Goal: Use online tool/utility: Utilize a website feature to perform a specific function

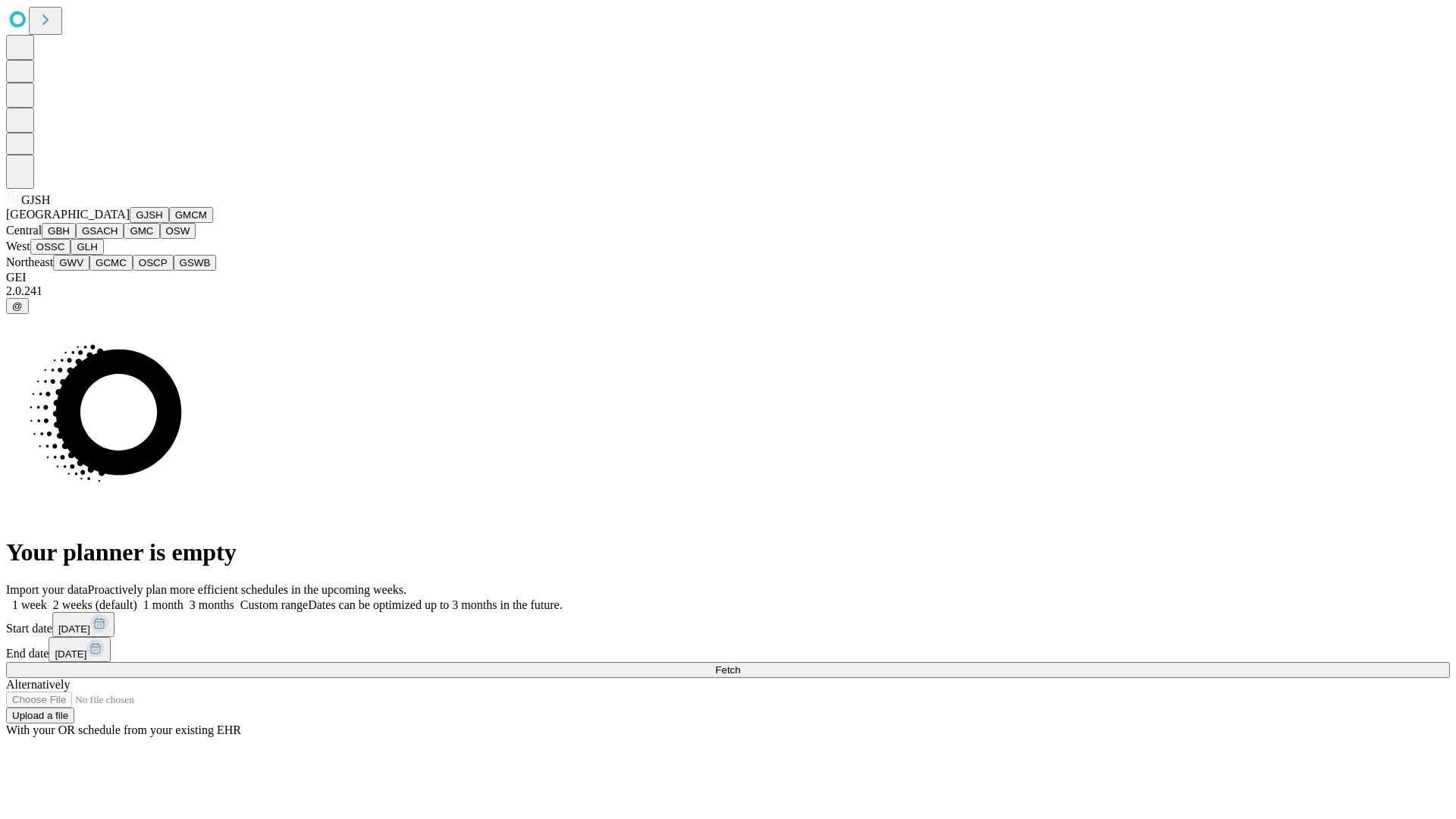
click at [130, 223] on button "GJSH" at bounding box center [149, 215] width 39 height 16
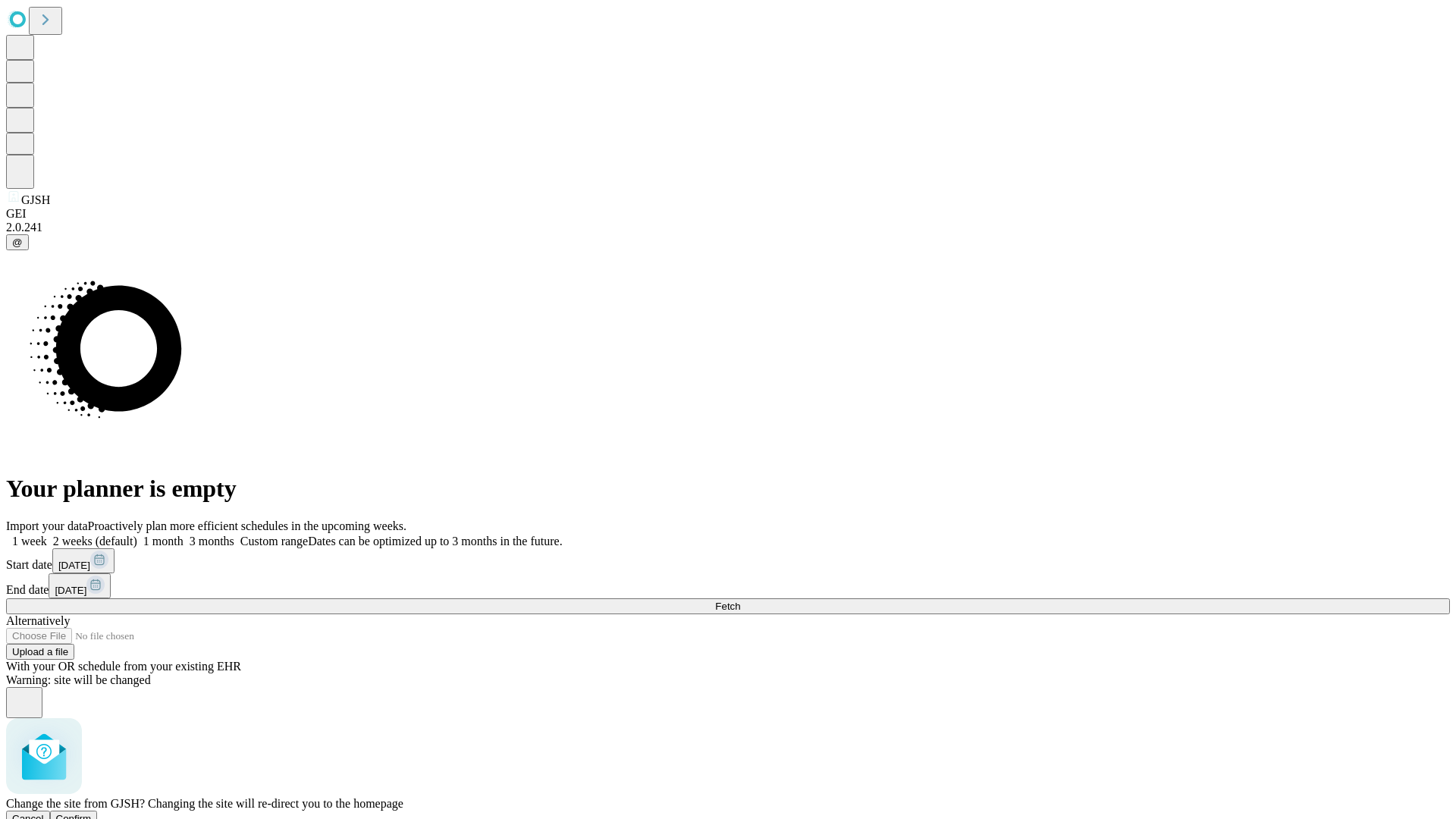
click at [92, 813] on span "Confirm" at bounding box center [74, 819] width 36 height 12
click at [137, 535] on label "2 weeks (default)" at bounding box center [92, 540] width 91 height 13
click at [740, 601] on span "Fetch" at bounding box center [728, 607] width 25 height 12
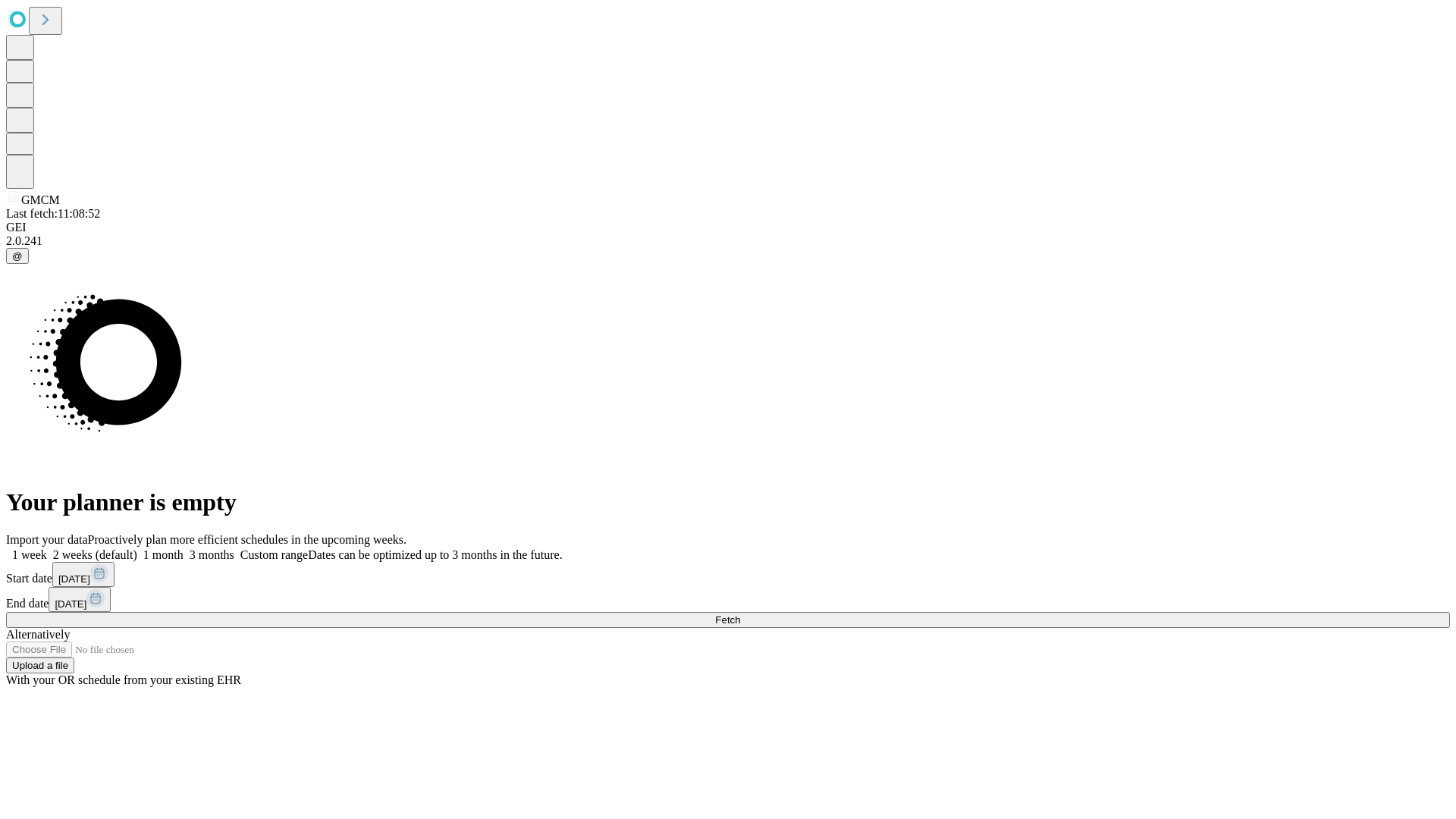
click at [137, 548] on label "2 weeks (default)" at bounding box center [92, 554] width 91 height 13
click at [740, 614] on span "Fetch" at bounding box center [728, 620] width 25 height 12
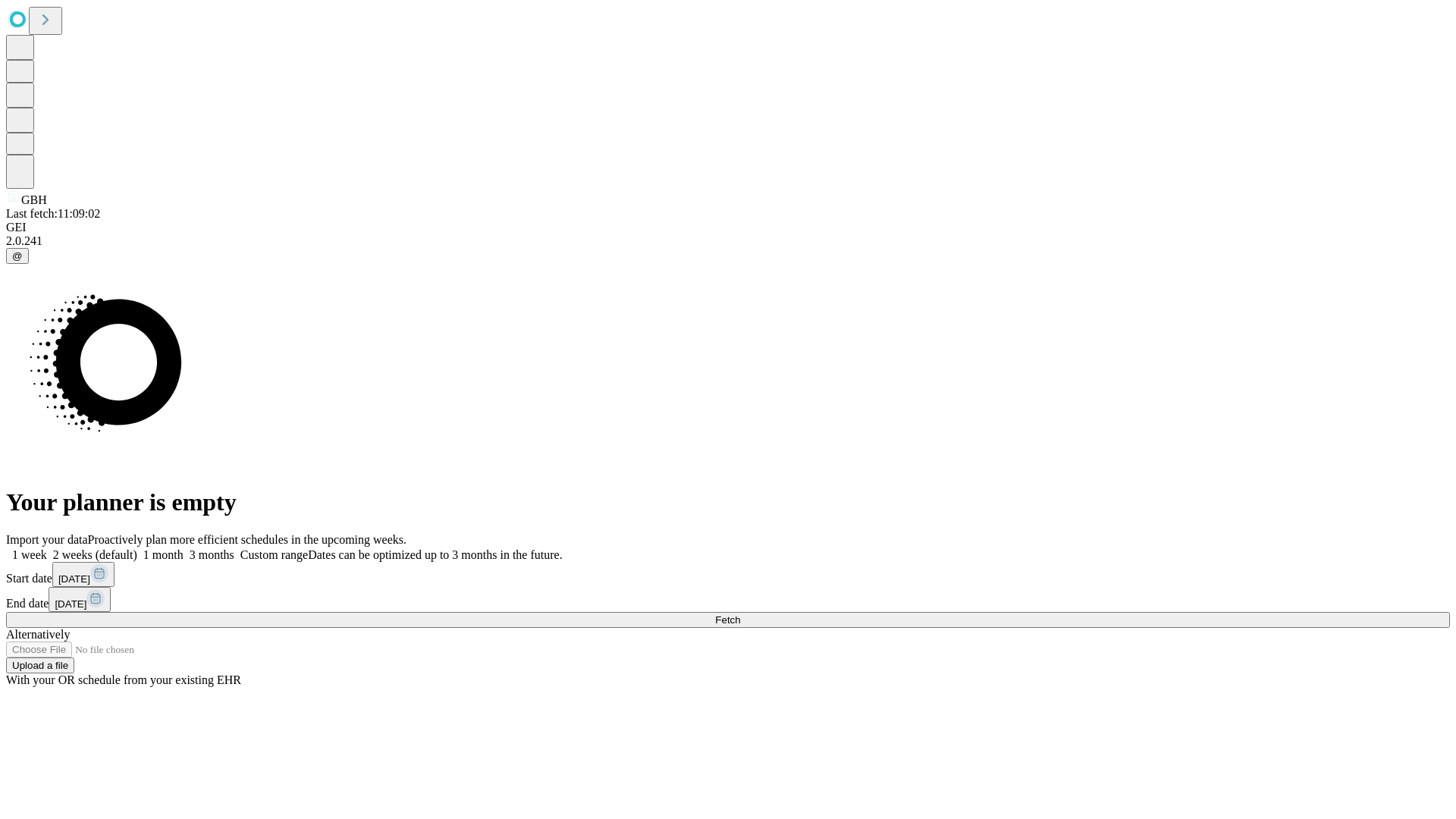
click at [137, 548] on label "2 weeks (default)" at bounding box center [92, 554] width 91 height 13
click at [740, 614] on span "Fetch" at bounding box center [728, 620] width 25 height 12
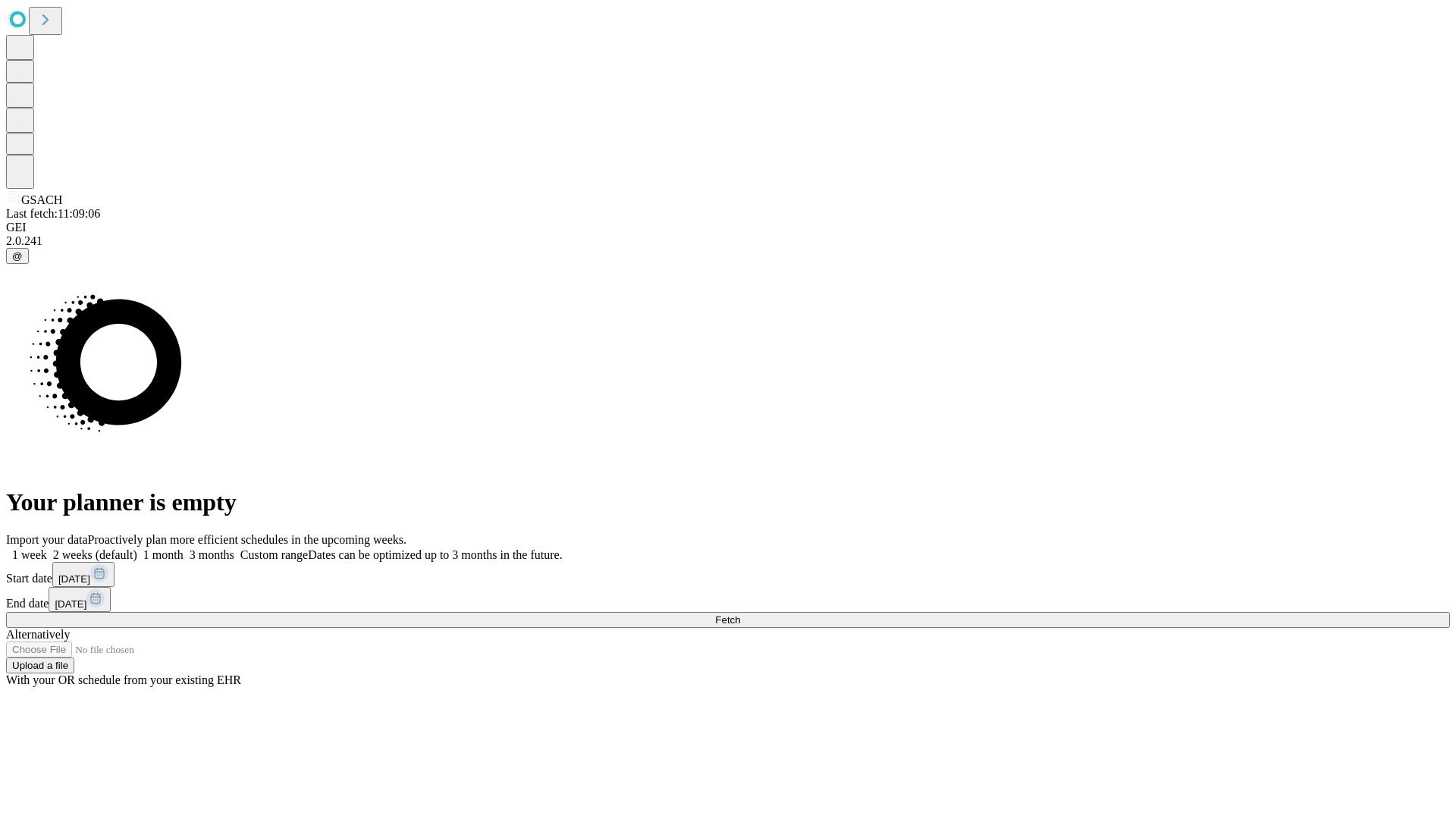
click at [740, 614] on span "Fetch" at bounding box center [728, 620] width 25 height 12
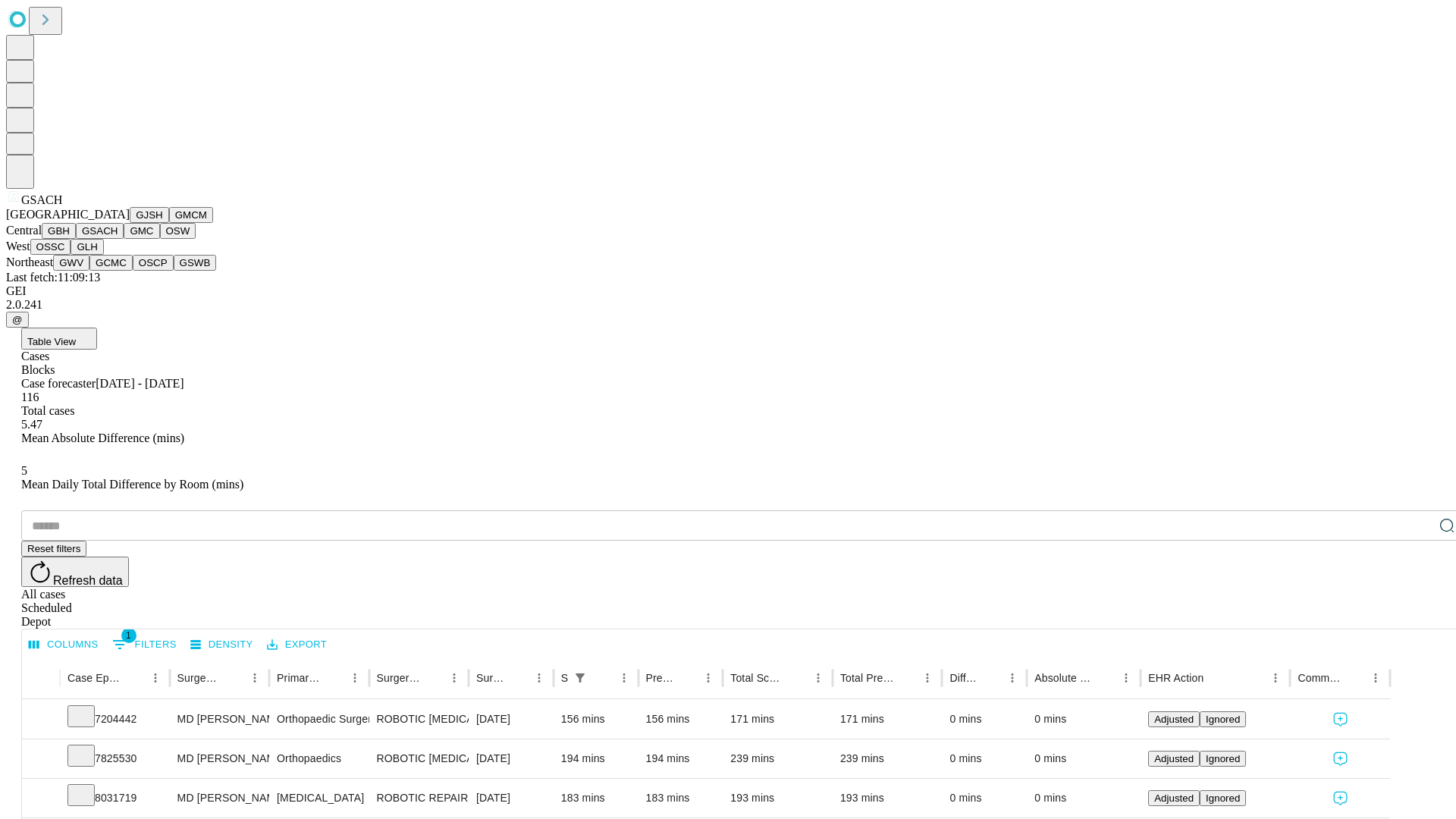
click at [124, 239] on button "GMC" at bounding box center [141, 231] width 36 height 16
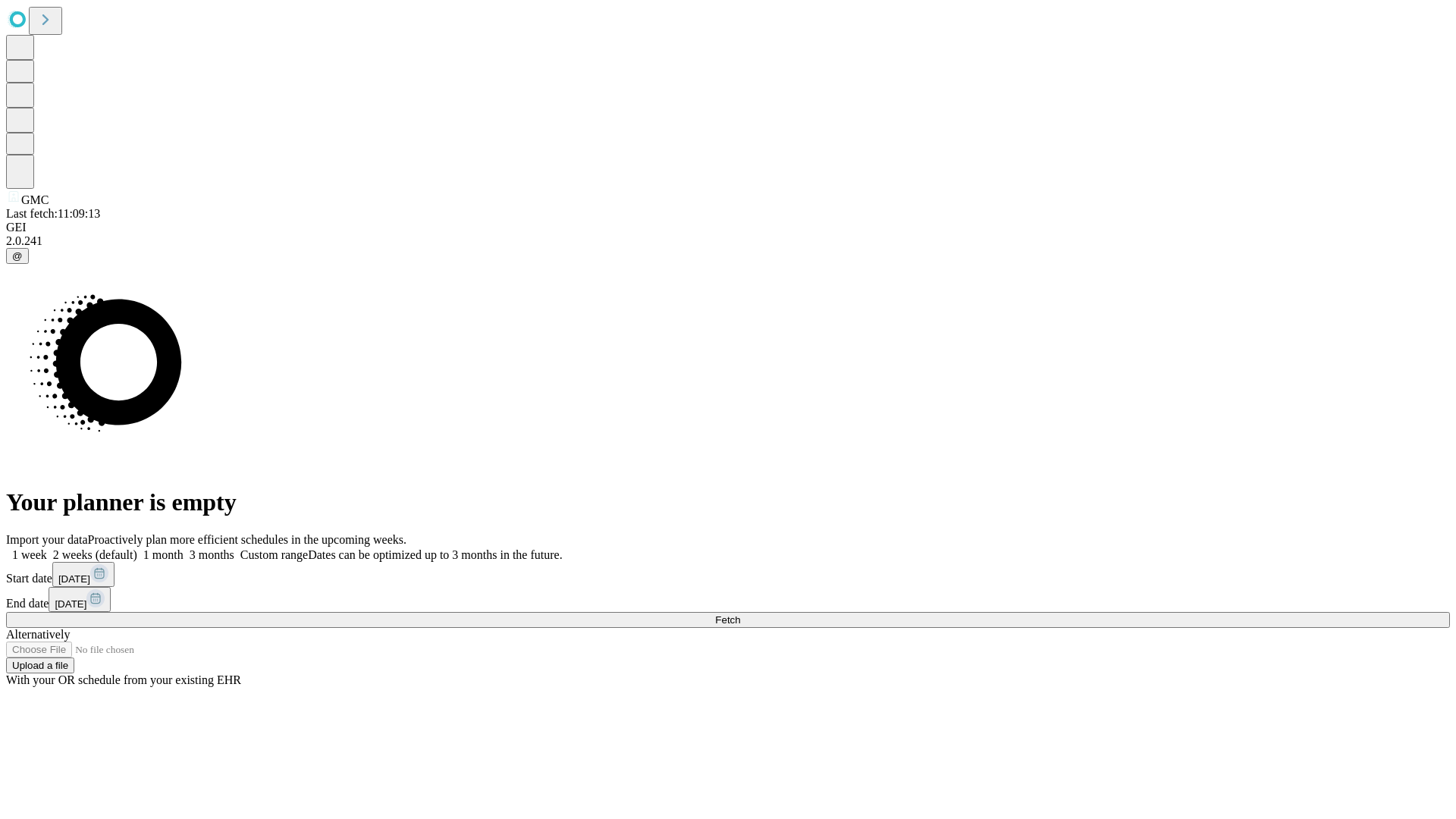
click at [137, 548] on label "2 weeks (default)" at bounding box center [92, 554] width 91 height 13
click at [740, 614] on span "Fetch" at bounding box center [728, 620] width 25 height 12
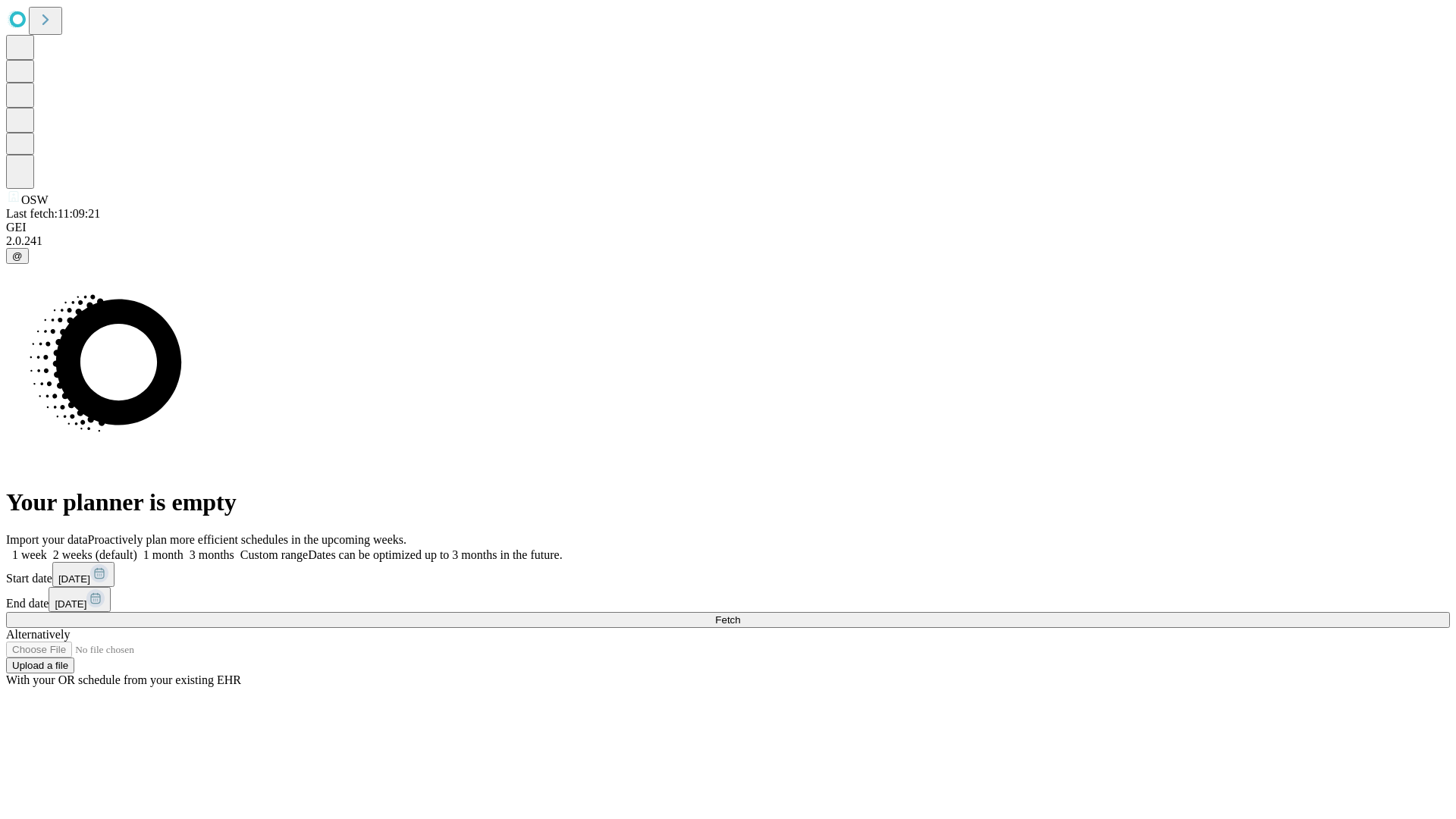
click at [740, 614] on span "Fetch" at bounding box center [728, 620] width 25 height 12
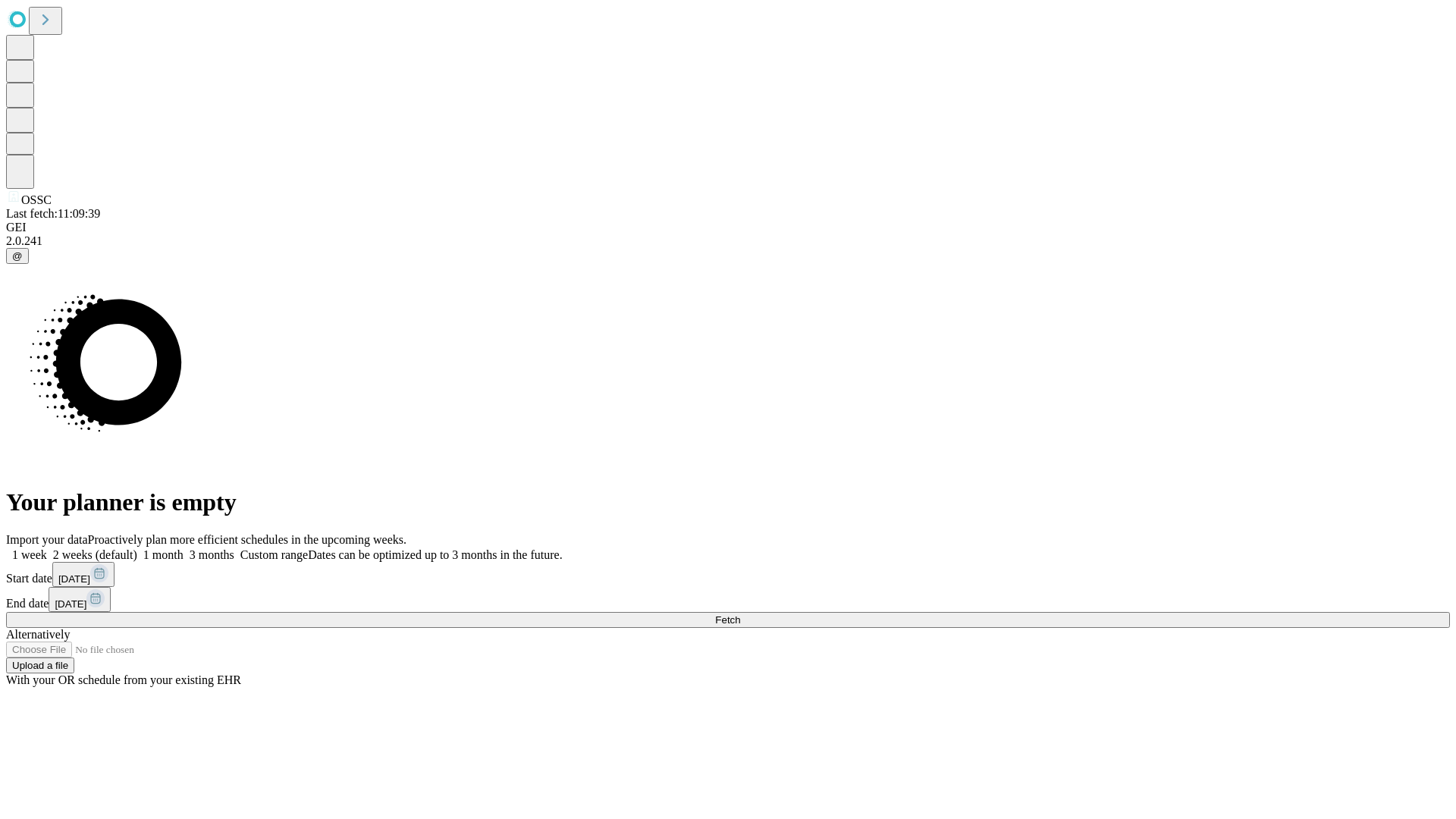
click at [740, 614] on span "Fetch" at bounding box center [728, 620] width 25 height 12
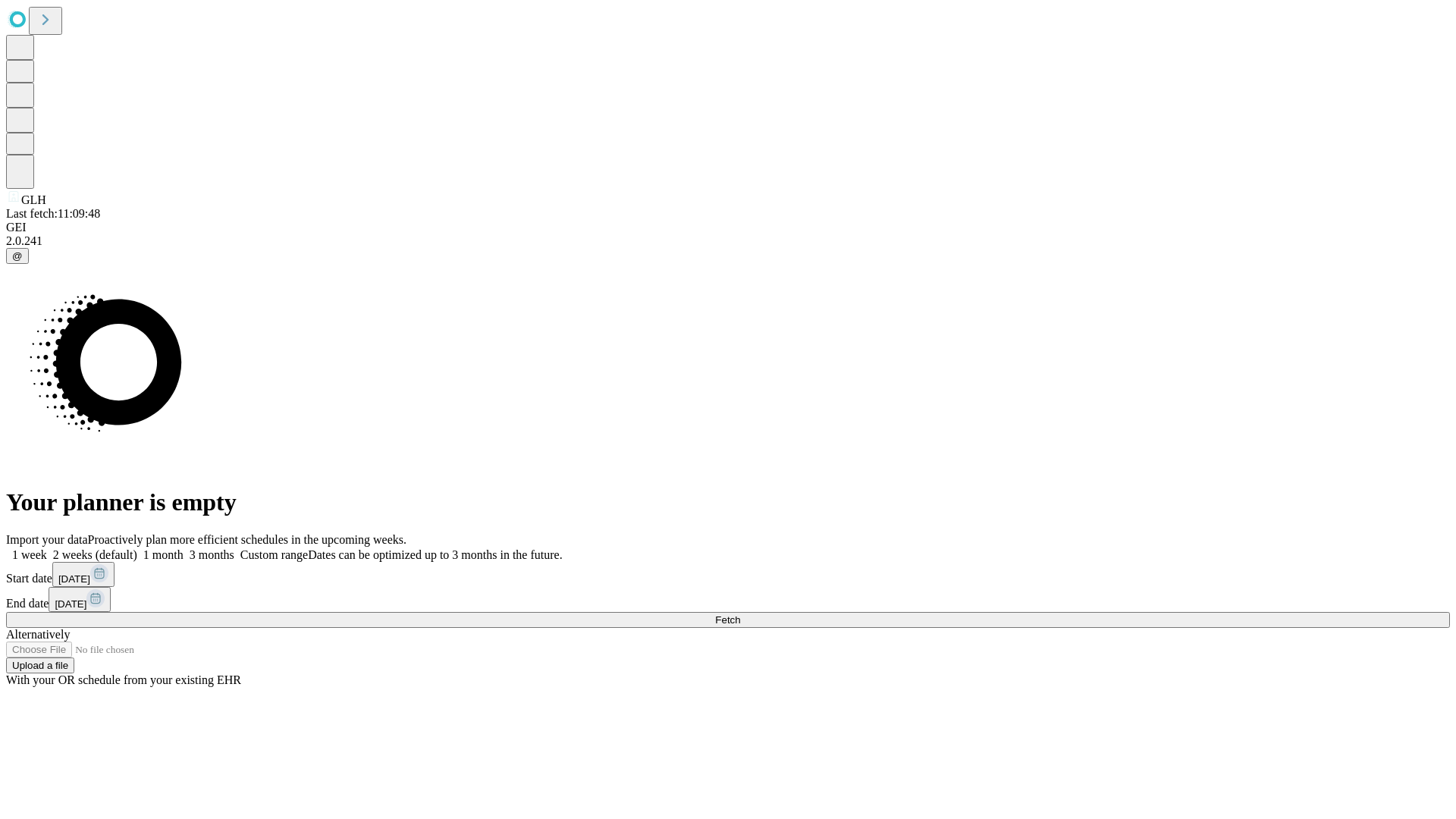
click at [137, 548] on label "2 weeks (default)" at bounding box center [92, 554] width 91 height 13
click at [740, 614] on span "Fetch" at bounding box center [728, 620] width 25 height 12
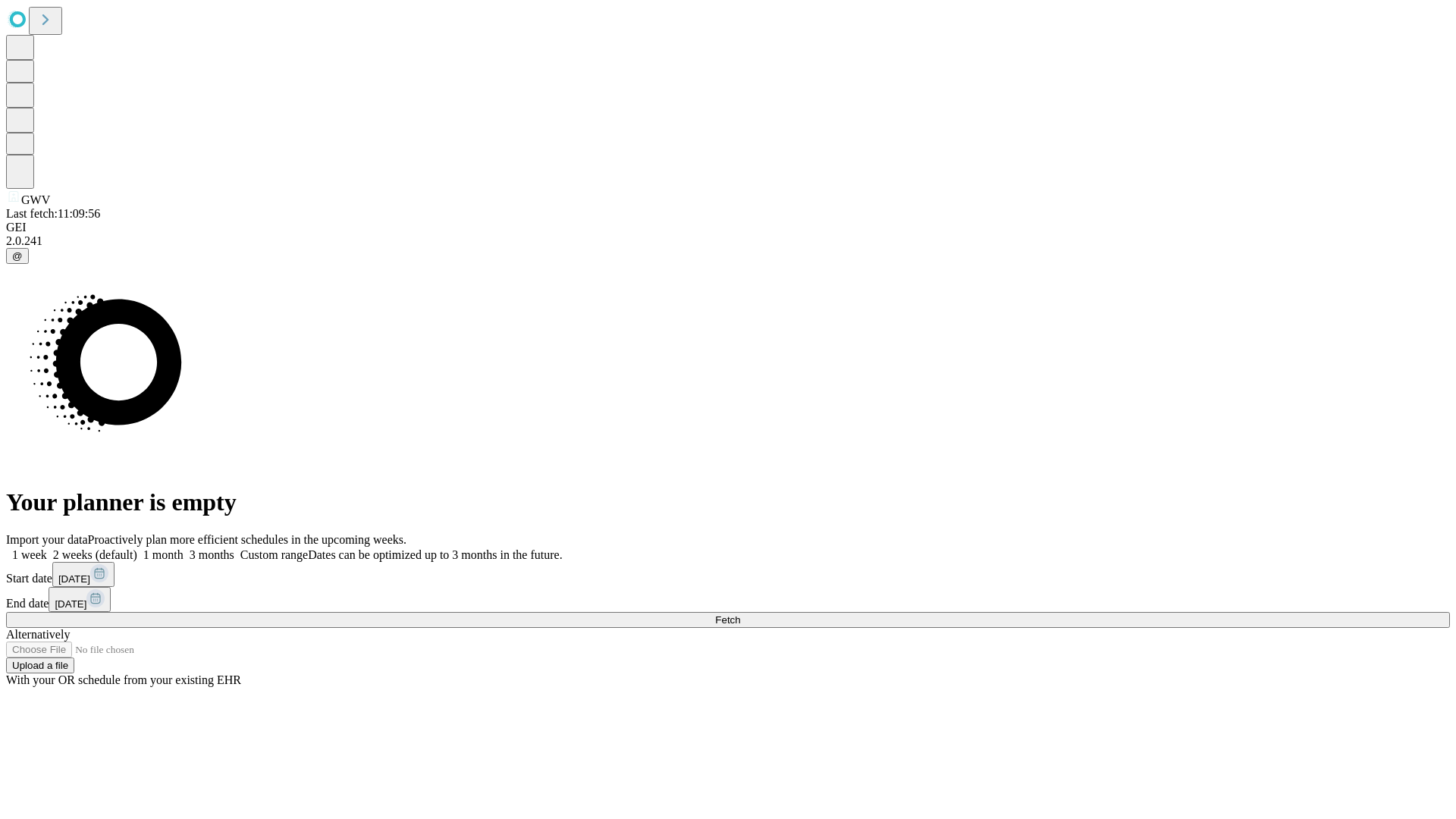
click at [137, 548] on label "2 weeks (default)" at bounding box center [92, 554] width 91 height 13
click at [740, 614] on span "Fetch" at bounding box center [728, 620] width 25 height 12
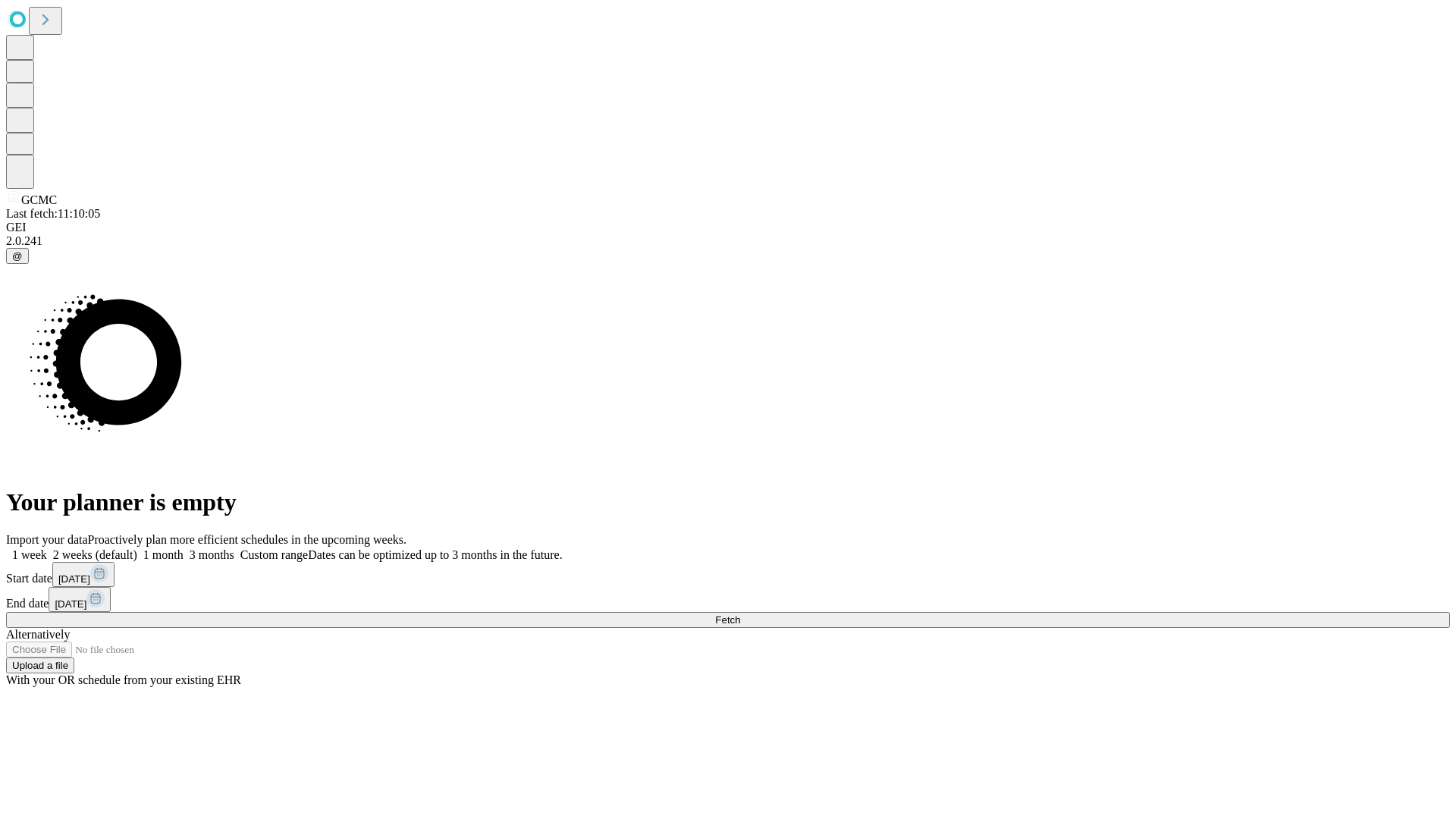
click at [137, 548] on label "2 weeks (default)" at bounding box center [92, 554] width 91 height 13
click at [740, 614] on span "Fetch" at bounding box center [728, 620] width 25 height 12
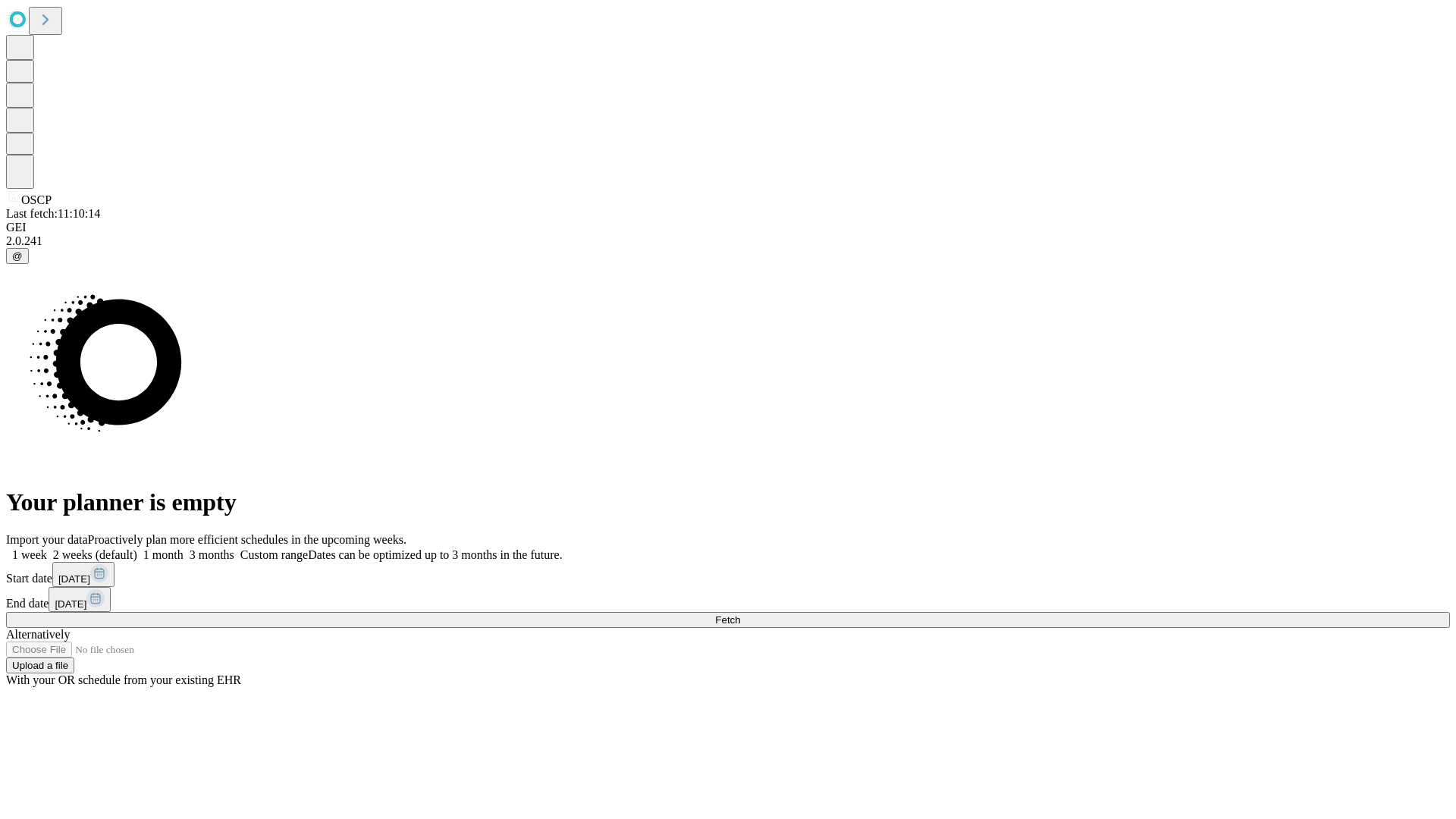
click at [137, 548] on label "2 weeks (default)" at bounding box center [92, 554] width 91 height 13
click at [740, 614] on span "Fetch" at bounding box center [728, 620] width 25 height 12
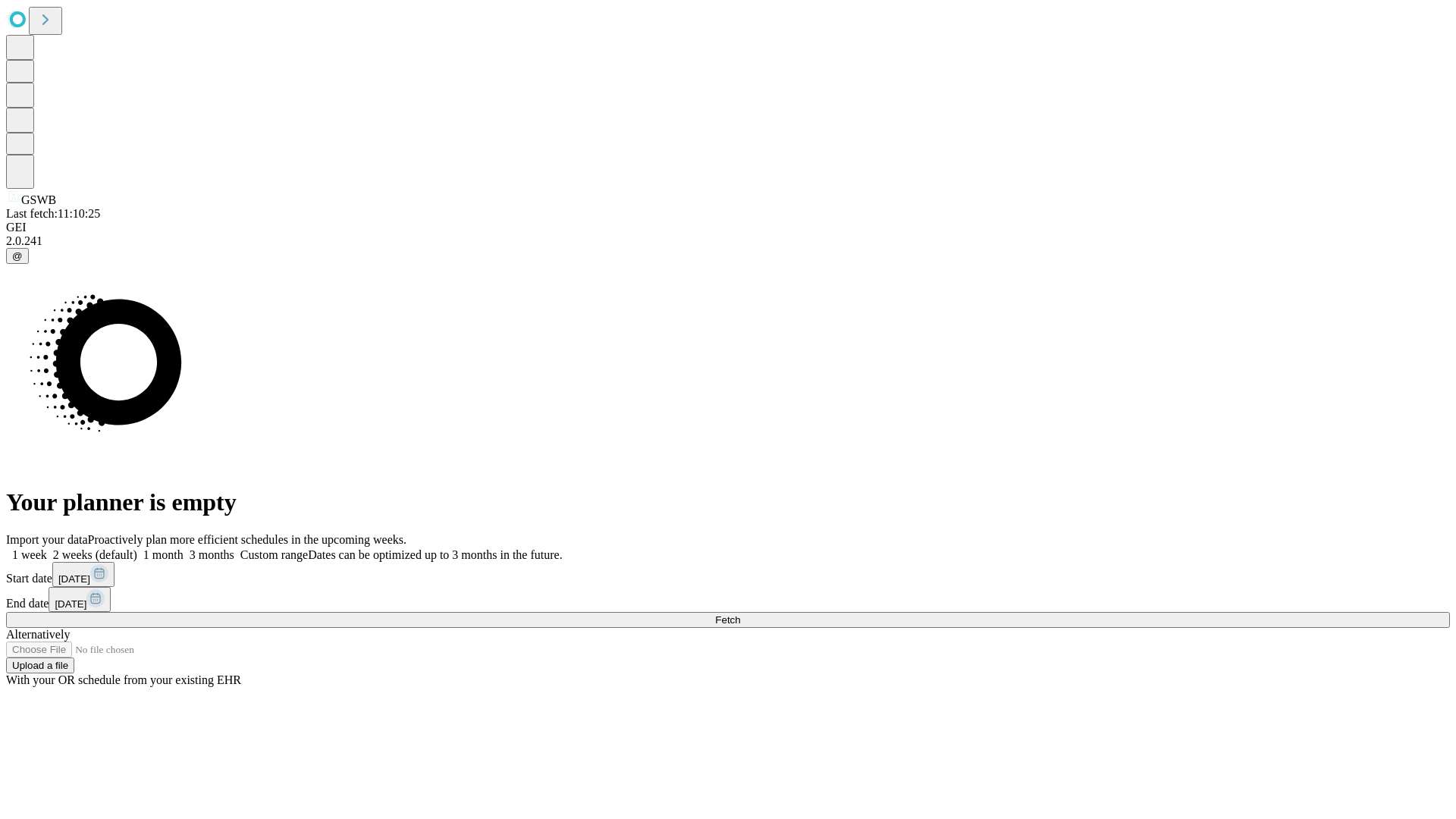
click at [137, 548] on label "2 weeks (default)" at bounding box center [92, 554] width 91 height 13
click at [740, 614] on span "Fetch" at bounding box center [728, 620] width 25 height 12
